Goal: Information Seeking & Learning: Learn about a topic

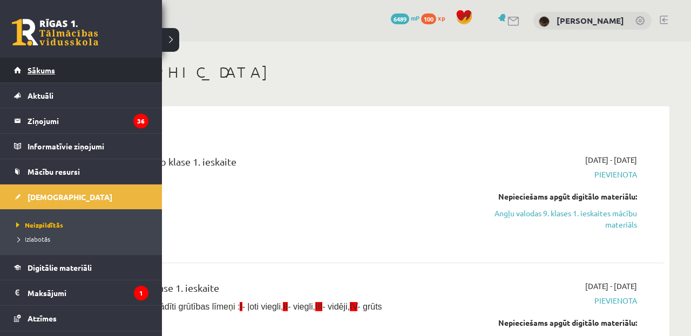
click at [30, 67] on span "Sākums" at bounding box center [42, 70] width 28 height 10
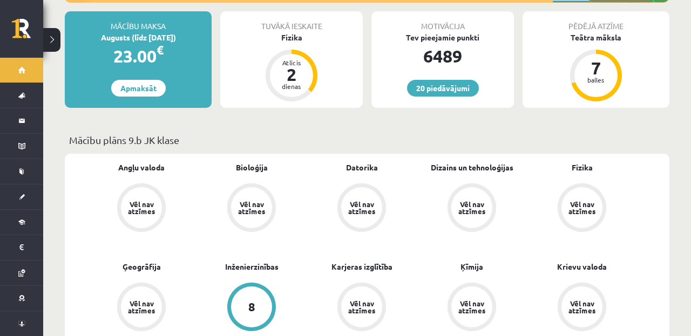
scroll to position [133, 0]
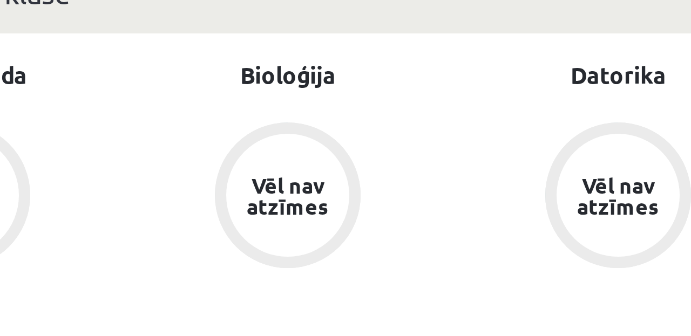
click at [237, 282] on div "Vēl nav atzīmes" at bounding box center [252, 289] width 30 height 14
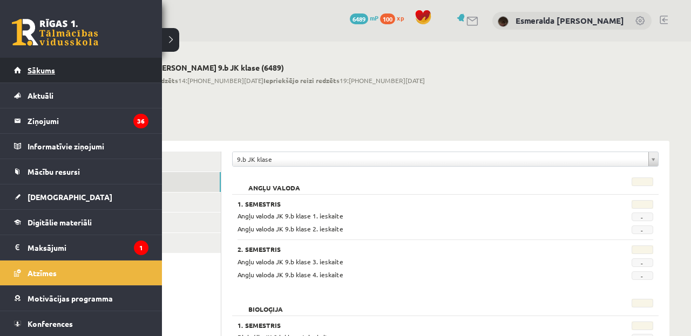
click at [37, 65] on link "Sākums" at bounding box center [81, 70] width 134 height 25
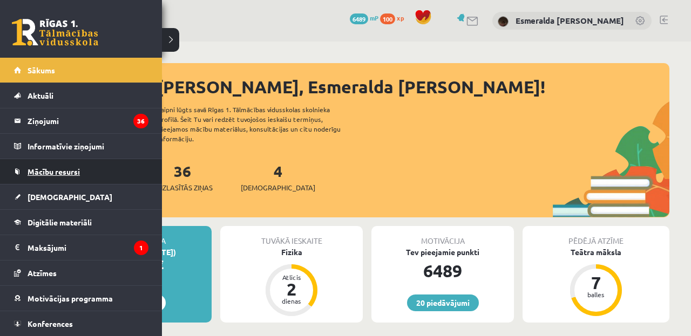
click at [50, 177] on link "Mācību resursi" at bounding box center [81, 171] width 134 height 25
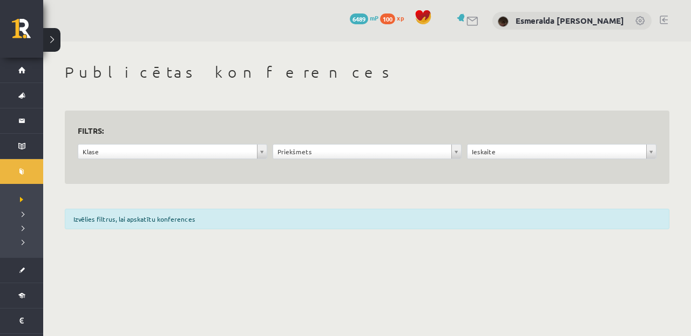
click at [395, 21] on span "100" at bounding box center [387, 18] width 15 height 11
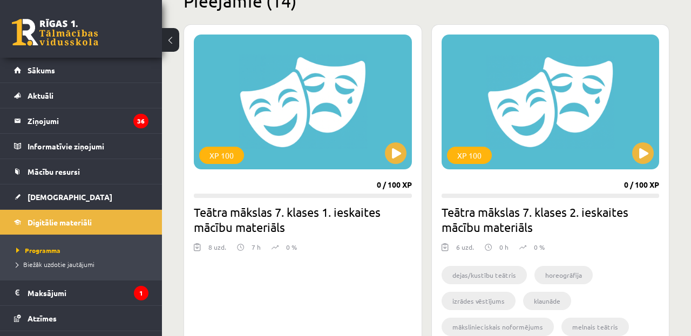
scroll to position [286, 0]
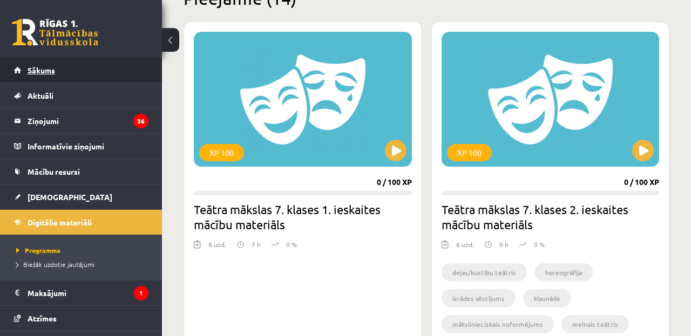
click at [103, 64] on link "Sākums" at bounding box center [81, 70] width 134 height 25
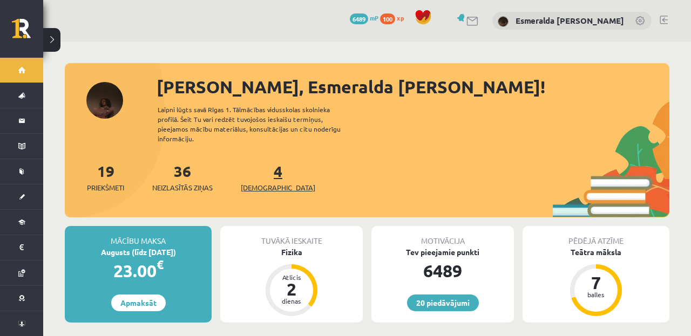
click at [274, 183] on span "[DEMOGRAPHIC_DATA]" at bounding box center [278, 188] width 75 height 11
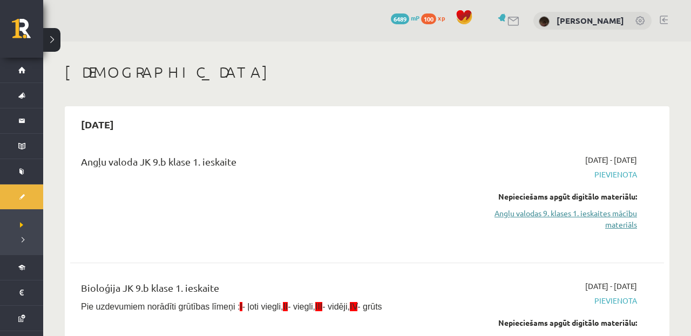
click at [611, 215] on link "Angļu valodas 9. klases 1. ieskaites mācību materiāls" at bounding box center [550, 219] width 174 height 23
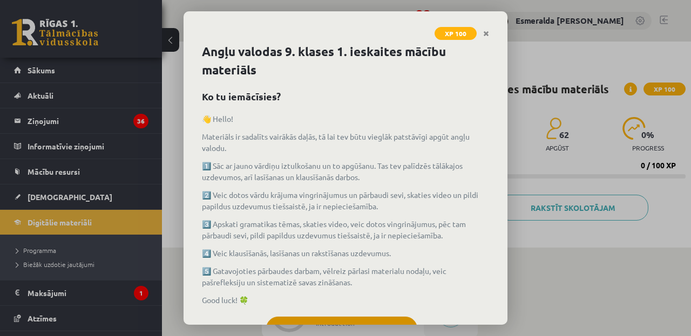
click at [327, 324] on button "Sapratu" at bounding box center [341, 330] width 151 height 27
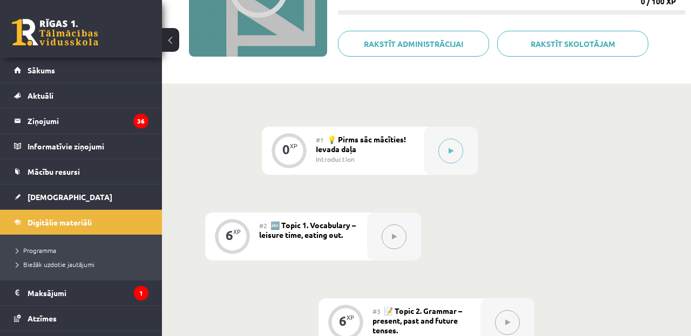
scroll to position [183, 0]
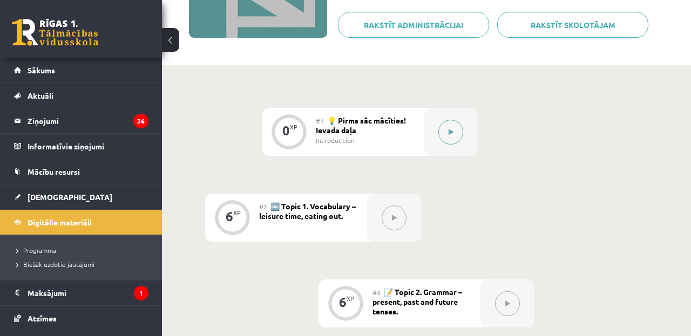
click at [456, 131] on button at bounding box center [450, 132] width 25 height 25
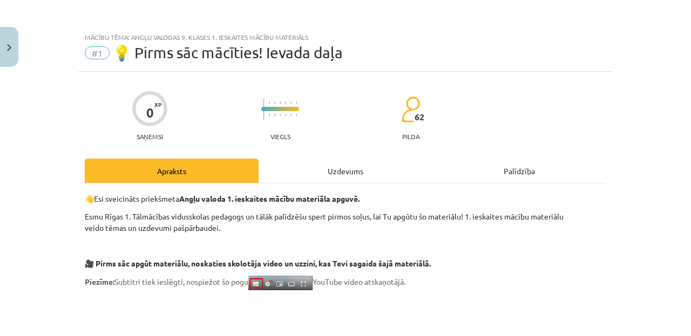
click at [343, 166] on div "Uzdevums" at bounding box center [346, 171] width 174 height 24
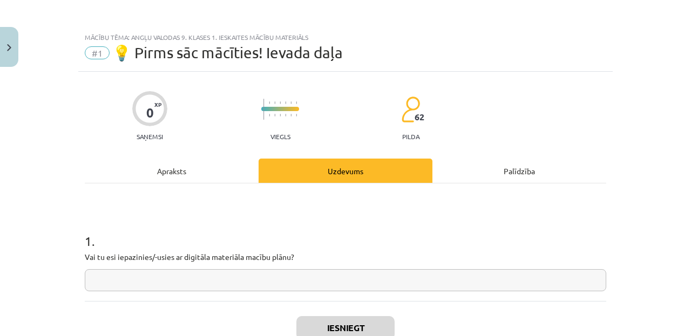
scroll to position [27, 0]
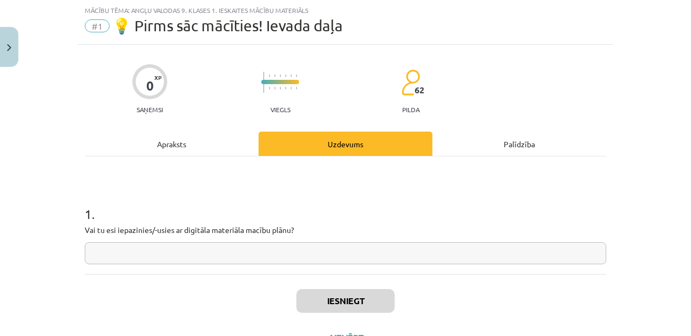
click at [227, 240] on div "1 . Vai tu esi iepazinies/-usies ar digitāla materiāla macību plānu?" at bounding box center [346, 226] width 522 height 77
click at [225, 245] on input "text" at bounding box center [346, 253] width 522 height 22
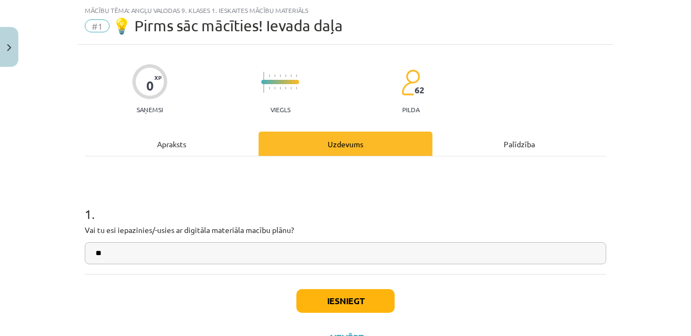
type input "**"
click at [316, 302] on button "Iesniegt" at bounding box center [345, 301] width 98 height 24
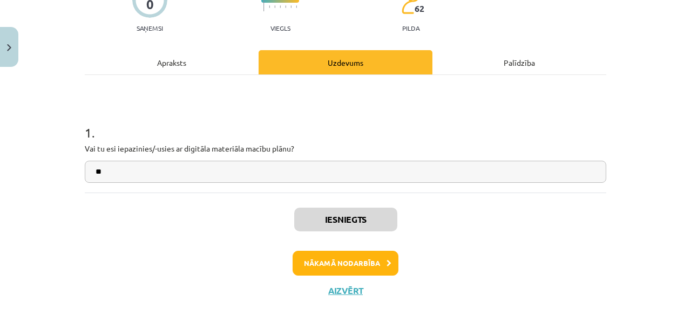
scroll to position [110, 0]
click at [369, 255] on button "Nākamā nodarbība" at bounding box center [346, 263] width 106 height 25
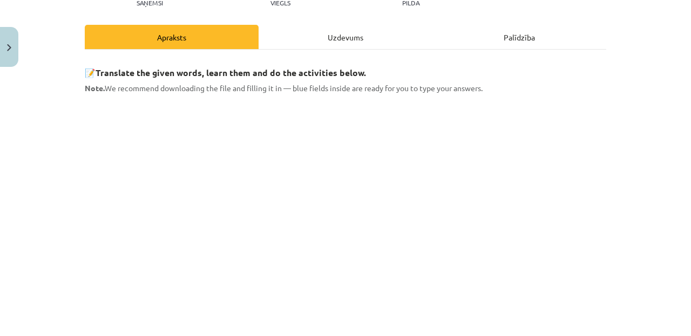
scroll to position [138, 0]
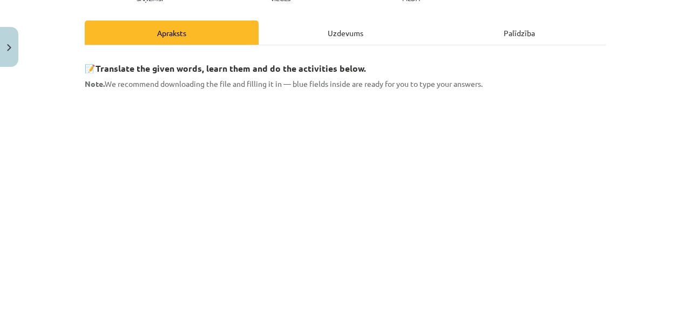
click at [331, 34] on div "Uzdevums" at bounding box center [346, 33] width 174 height 24
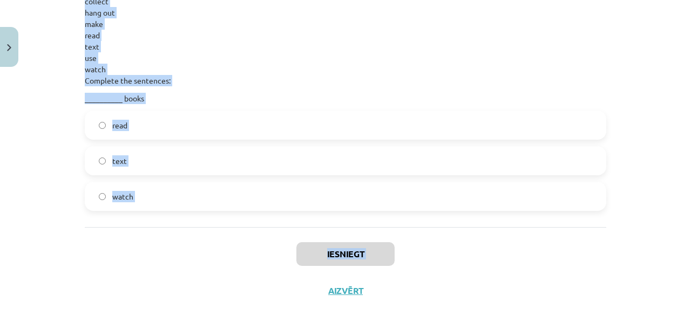
scroll to position [606, 0]
drag, startPoint x: 86, startPoint y: 55, endPoint x: 183, endPoint y: 207, distance: 180.4
copy form "1 . Complete the leisure activities with the verbs below. Verbs to choose from:…"
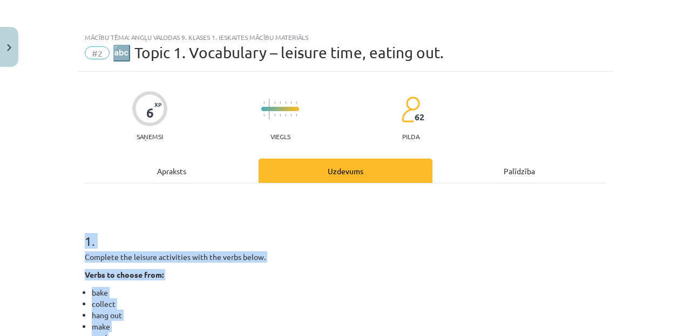
scroll to position [-1, 0]
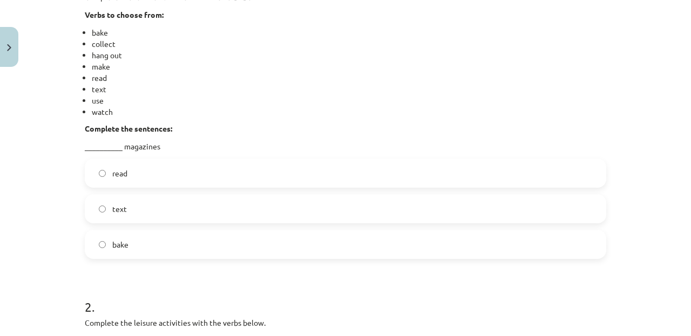
click at [139, 172] on label "read" at bounding box center [345, 173] width 519 height 27
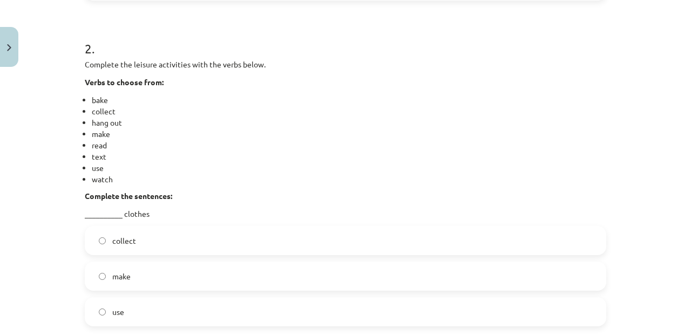
scroll to position [521, 0]
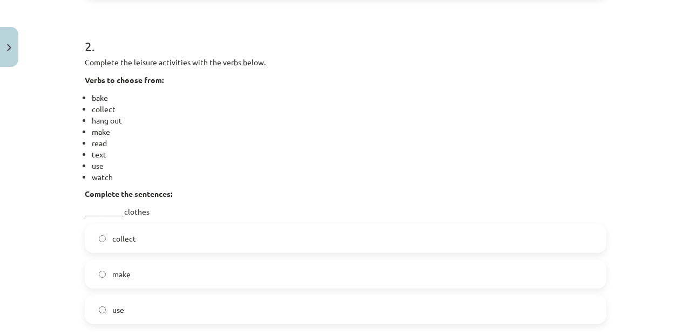
click at [134, 270] on label "make" at bounding box center [345, 274] width 519 height 27
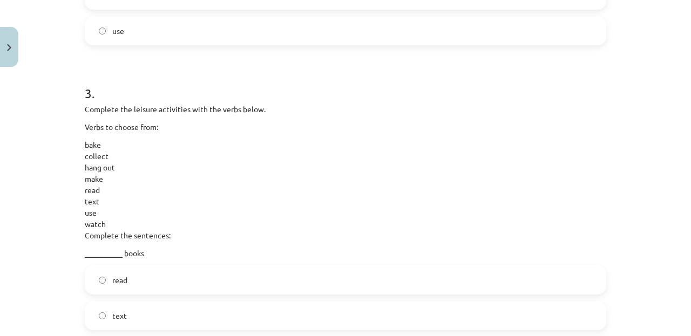
scroll to position [812, 0]
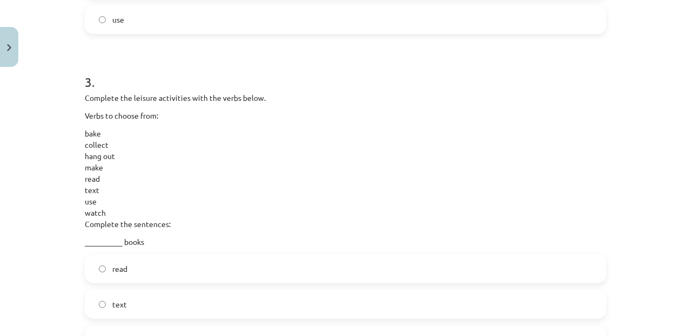
click at [104, 260] on label "read" at bounding box center [345, 268] width 519 height 27
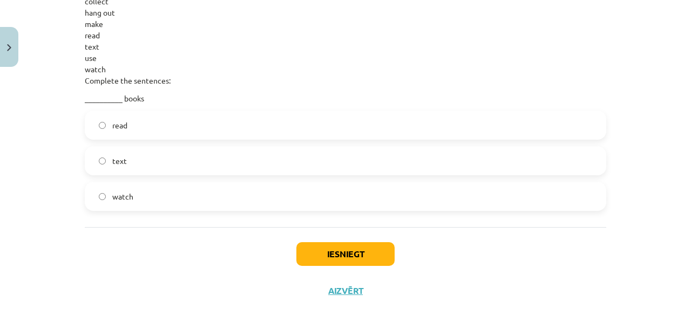
scroll to position [957, 0]
click at [296, 245] on button "Iesniegt" at bounding box center [345, 254] width 98 height 24
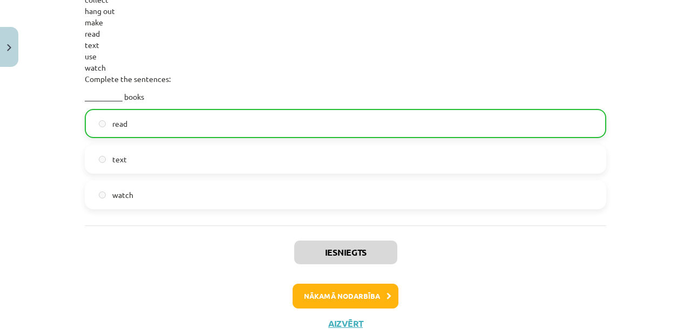
click at [354, 300] on button "Nākamā nodarbība" at bounding box center [346, 296] width 106 height 25
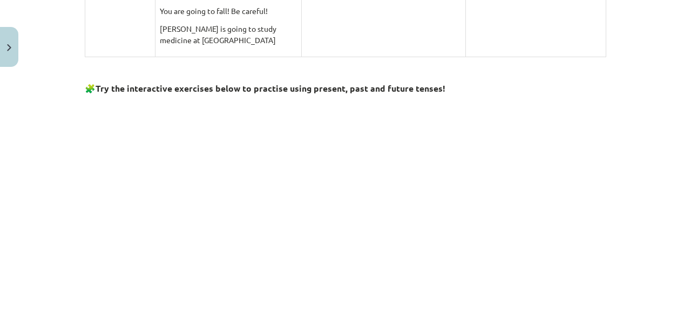
scroll to position [27, 0]
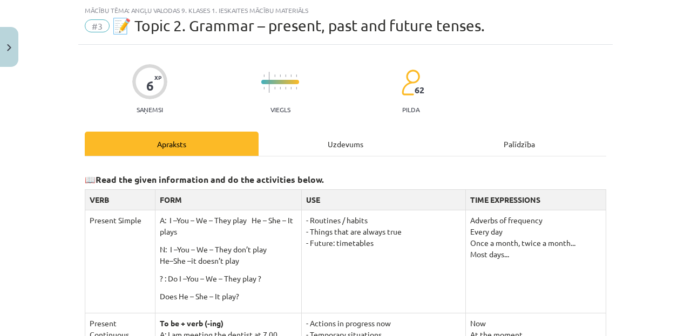
drag, startPoint x: 354, startPoint y: 301, endPoint x: 335, endPoint y: 147, distance: 154.6
click at [343, 139] on div "Uzdevums" at bounding box center [346, 144] width 174 height 24
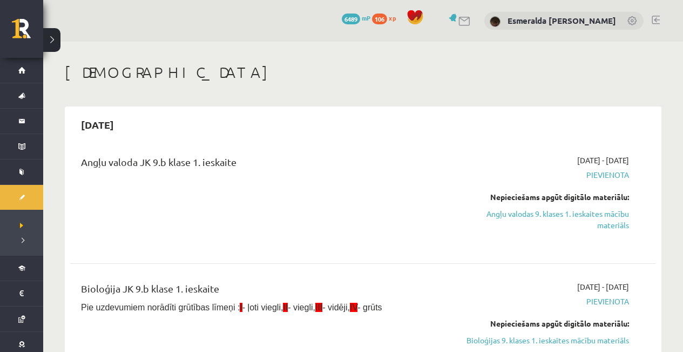
drag, startPoint x: 298, startPoint y: 157, endPoint x: 286, endPoint y: 177, distance: 23.2
click at [286, 177] on div "Angļu valoda JK 9.b klase 1. ieskaite" at bounding box center [261, 199] width 376 height 91
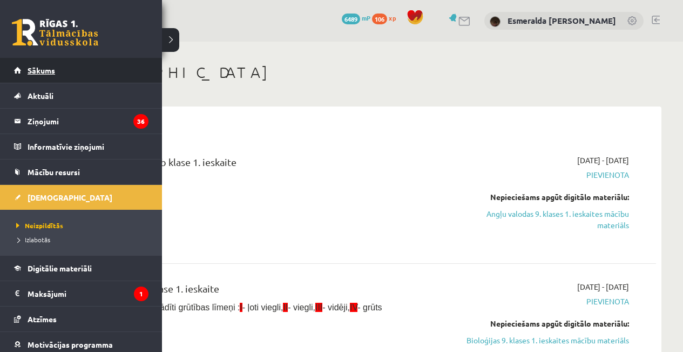
click at [23, 76] on link "Sākums" at bounding box center [81, 70] width 134 height 25
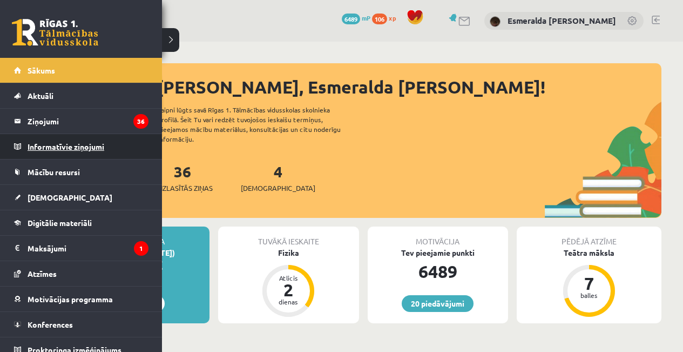
click at [36, 143] on legend "Informatīvie ziņojumi 0" at bounding box center [88, 146] width 121 height 25
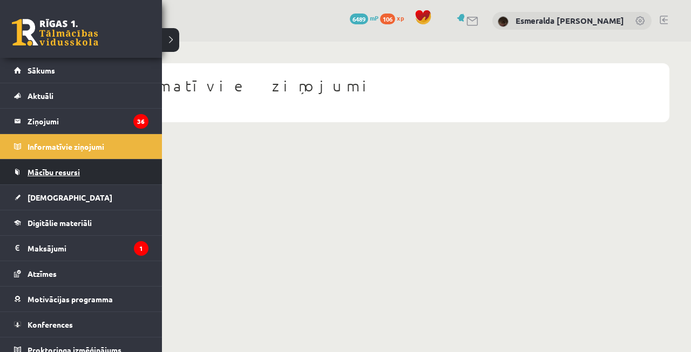
click at [57, 179] on link "Mācību resursi" at bounding box center [81, 171] width 134 height 25
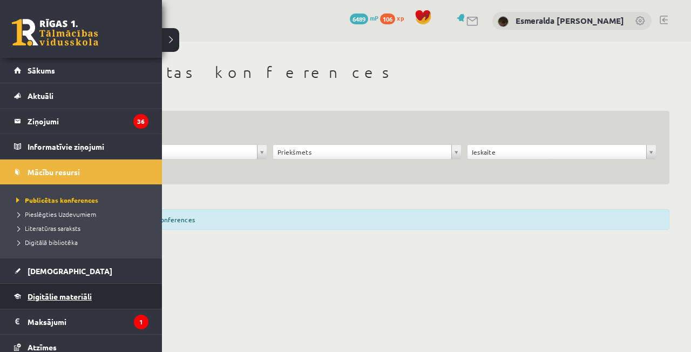
click at [44, 298] on span "Digitālie materiāli" at bounding box center [60, 296] width 64 height 10
